Goal: Transaction & Acquisition: Purchase product/service

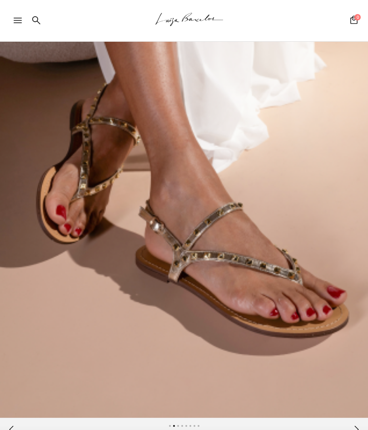
scroll to position [180, 0]
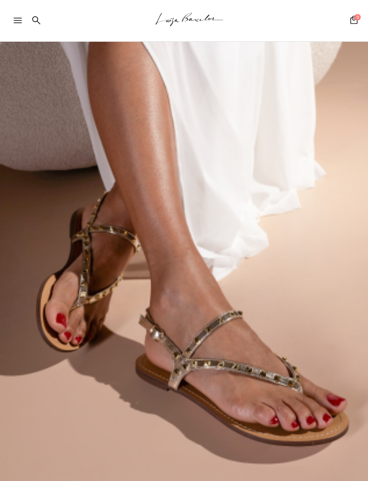
scroll to position [111, 0]
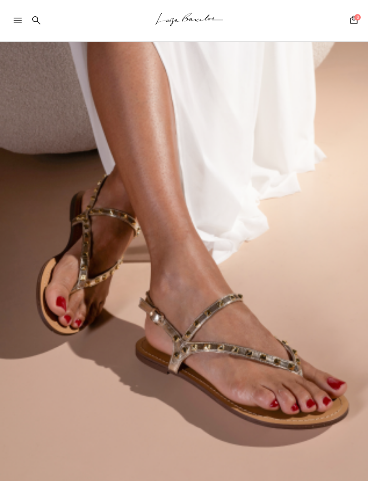
click at [306, 221] on img at bounding box center [184, 234] width 368 height 551
click at [303, 222] on img at bounding box center [184, 234] width 368 height 551
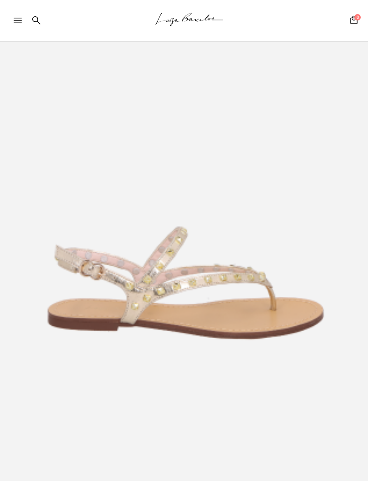
click at [304, 234] on img at bounding box center [184, 234] width 368 height 551
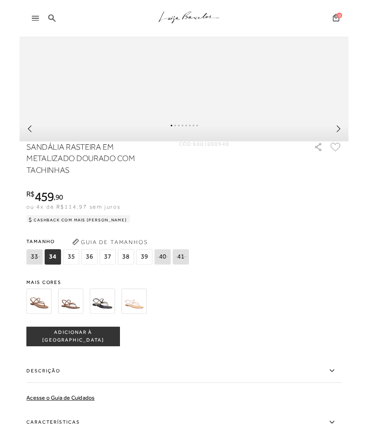
scroll to position [488, 0]
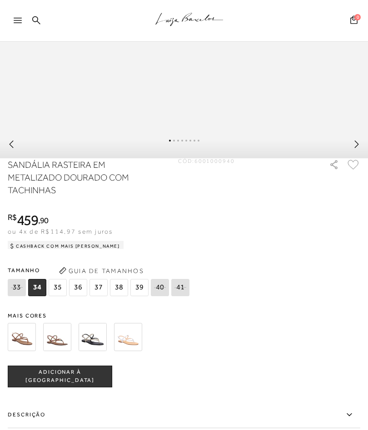
click at [56, 336] on img at bounding box center [57, 337] width 28 height 28
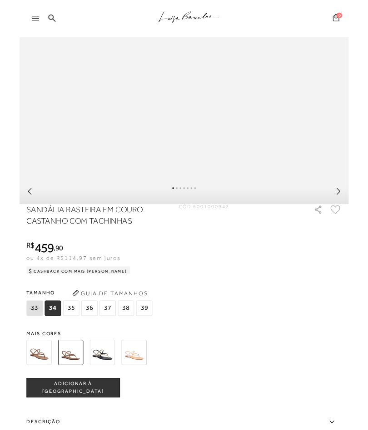
scroll to position [417, 0]
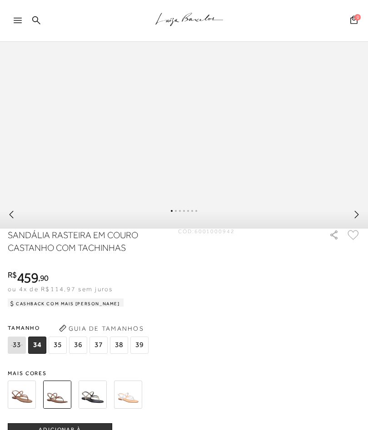
click at [30, 398] on img at bounding box center [22, 395] width 28 height 28
